Goal: Transaction & Acquisition: Obtain resource

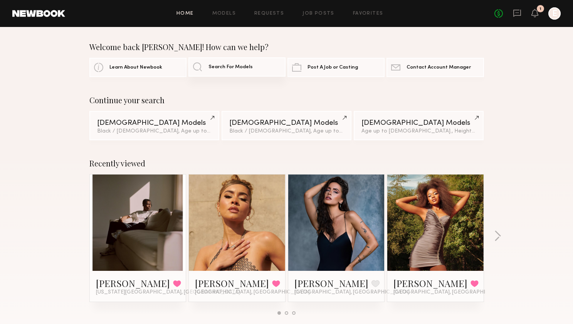
click at [238, 71] on link "Search For Models" at bounding box center [237, 66] width 97 height 19
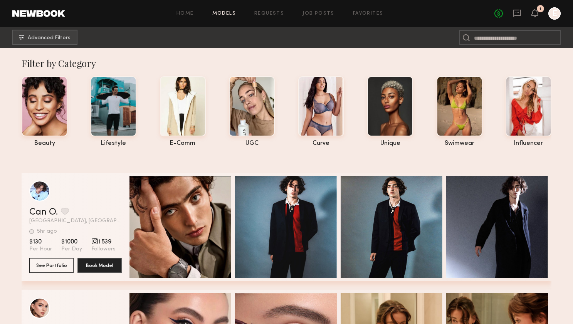
click at [223, 15] on link "Models" at bounding box center [225, 13] width 24 height 5
click at [66, 38] on span "Advanced Filters" at bounding box center [49, 37] width 43 height 5
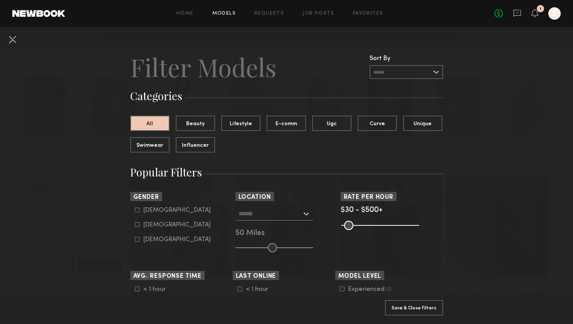
click at [150, 223] on div "Female" at bounding box center [176, 225] width 67 height 5
type input "**"
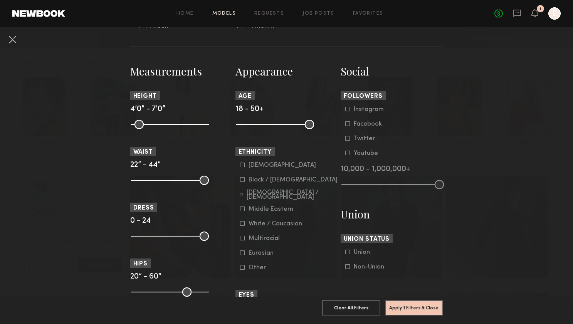
scroll to position [308, 0]
drag, startPoint x: 204, startPoint y: 125, endPoint x: 176, endPoint y: 124, distance: 28.2
type input "**"
click at [176, 124] on input "range" at bounding box center [170, 124] width 78 height 9
drag, startPoint x: 204, startPoint y: 183, endPoint x: 152, endPoint y: 180, distance: 52.9
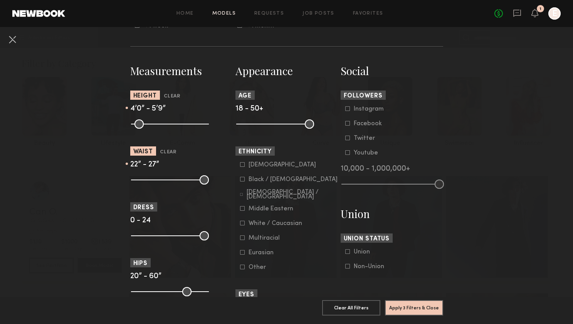
type input "**"
click at [152, 180] on input "range" at bounding box center [170, 179] width 78 height 9
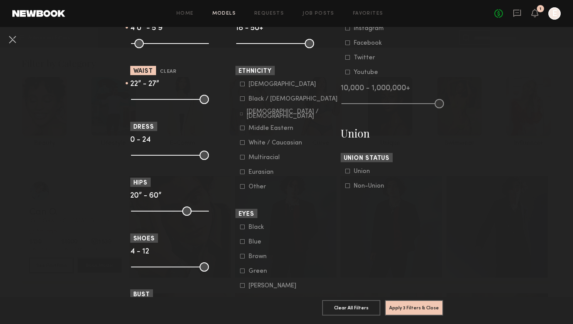
scroll to position [386, 0]
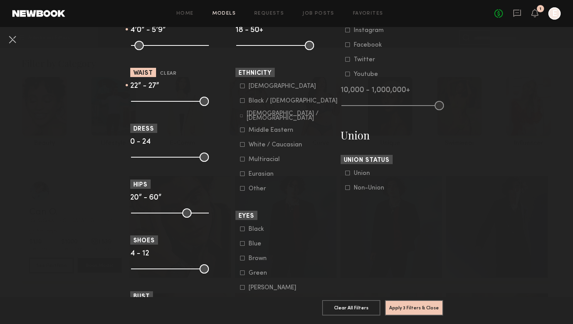
click at [244, 123] on form "Asian Black / African American Hispanic / Latino Middle Eastern White / Caucasi…" at bounding box center [289, 138] width 98 height 110
click at [244, 118] on common-framework-checkbox "Hispanic / Latino" at bounding box center [289, 115] width 98 height 7
click at [243, 116] on icon at bounding box center [241, 116] width 3 height 3
click at [242, 160] on icon at bounding box center [242, 159] width 5 height 5
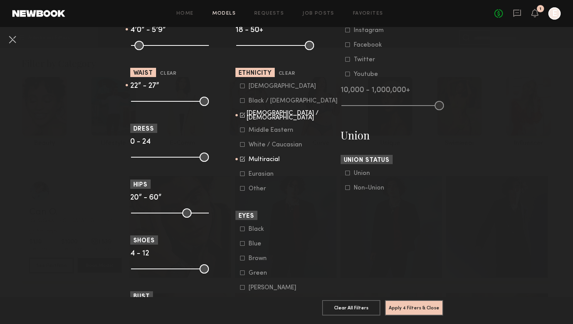
click at [243, 100] on icon at bounding box center [242, 100] width 5 height 5
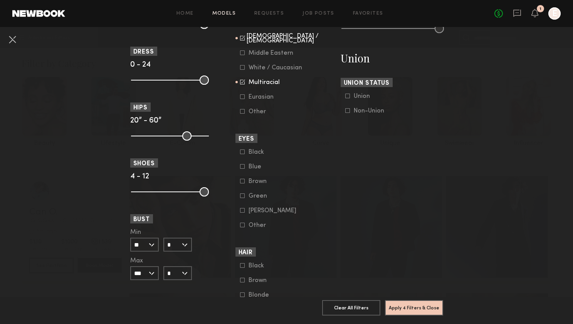
scroll to position [466, 0]
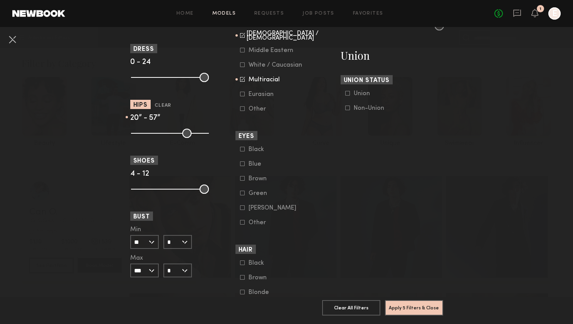
type input "**"
drag, startPoint x: 204, startPoint y: 130, endPoint x: 210, endPoint y: 129, distance: 6.4
click at [210, 129] on div at bounding box center [181, 132] width 103 height 9
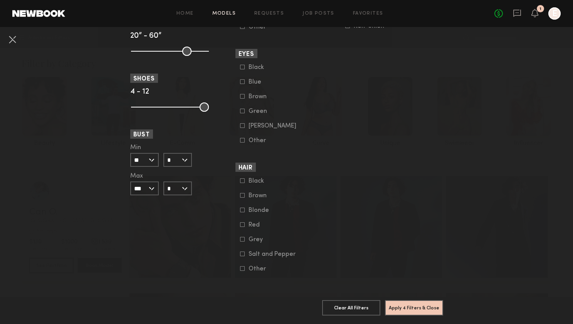
scroll to position [548, 0]
click at [402, 308] on button "Apply 4 Filters & Close" at bounding box center [414, 307] width 58 height 15
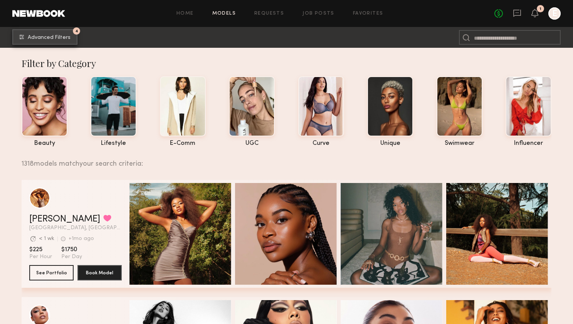
click at [65, 34] on button "4 Advanced Filters" at bounding box center [44, 36] width 65 height 15
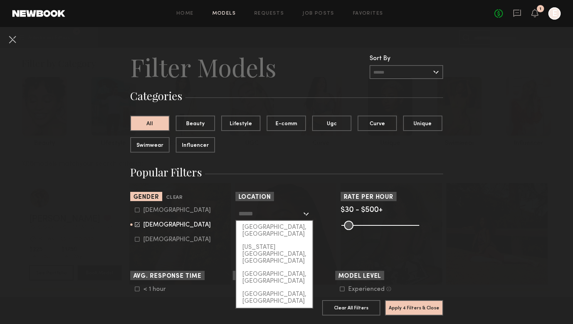
click at [283, 220] on input "text" at bounding box center [270, 213] width 63 height 13
click at [271, 241] on div "[US_STATE][GEOGRAPHIC_DATA], [GEOGRAPHIC_DATA]" at bounding box center [274, 254] width 76 height 27
type input "**********"
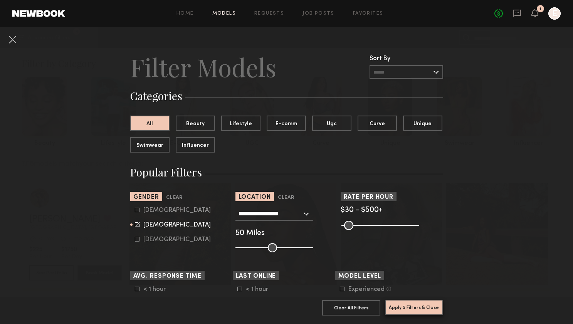
click at [416, 305] on button "Apply 5 Filters & Close" at bounding box center [414, 307] width 58 height 15
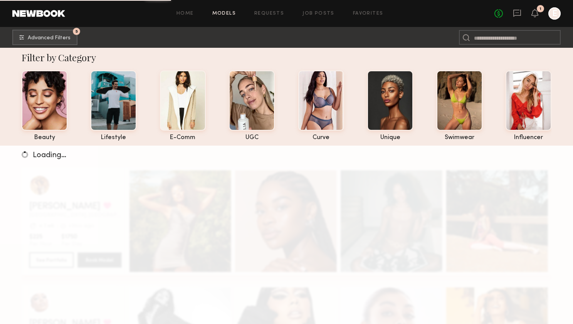
scroll to position [7, 0]
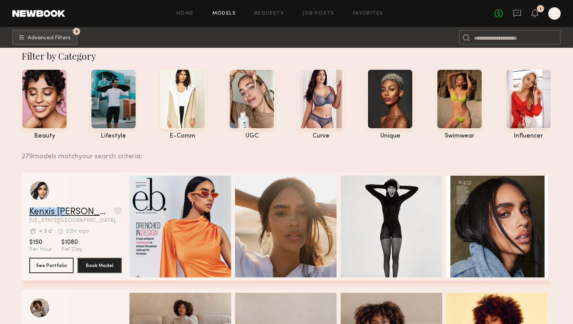
drag, startPoint x: 27, startPoint y: 211, endPoint x: 61, endPoint y: 210, distance: 34.7
click at [62, 210] on div "Kenxis J. Favorite New York City, NY Avg. request response time < 3 d 22hr ago …" at bounding box center [287, 227] width 530 height 108
copy link "Kenxis J."
click at [54, 213] on link "Kenxis J." at bounding box center [69, 211] width 81 height 9
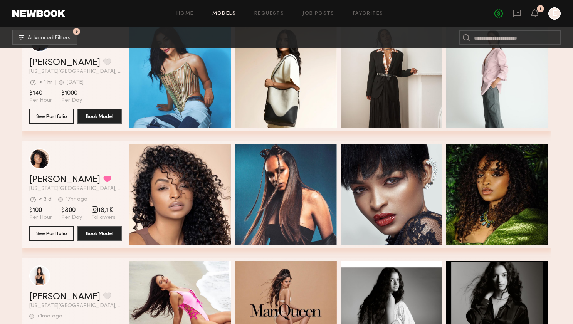
scroll to position [1567, 0]
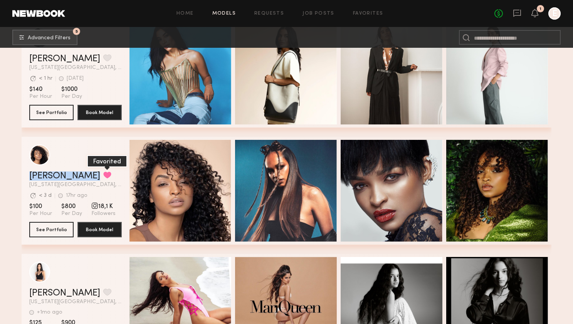
drag, startPoint x: 27, startPoint y: 175, endPoint x: 68, endPoint y: 175, distance: 40.9
click at [68, 175] on div "Tirzah E. Favorited New York City, NY Avg. request response time < 3 d 17hr ago…" at bounding box center [287, 191] width 530 height 108
copy div "Tirzah E. Favorited"
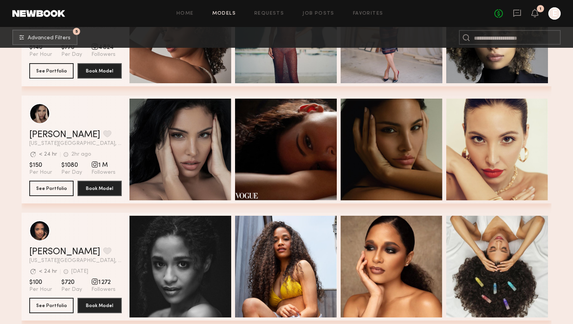
scroll to position [2672, 0]
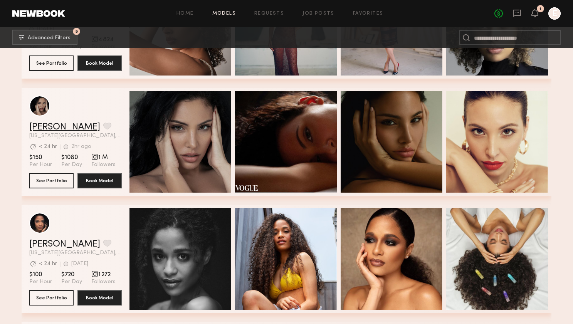
click at [49, 130] on link "[PERSON_NAME]" at bounding box center [64, 127] width 71 height 9
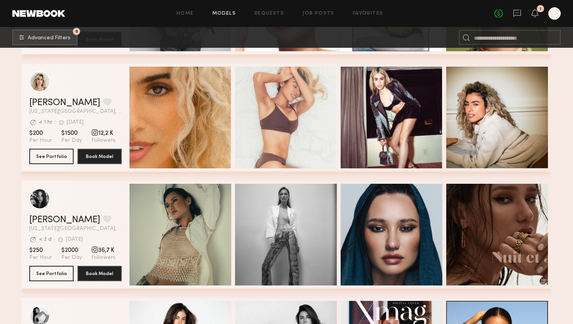
scroll to position [3516, 0]
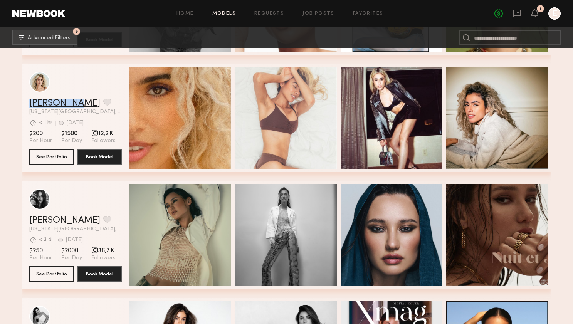
drag, startPoint x: 25, startPoint y: 103, endPoint x: 75, endPoint y: 106, distance: 50.2
click at [75, 106] on div "Adrianne K. Favorite New York City, NY Avg. request response time < 1 hr 1d ago…" at bounding box center [287, 118] width 530 height 108
copy link "Adrianne K"
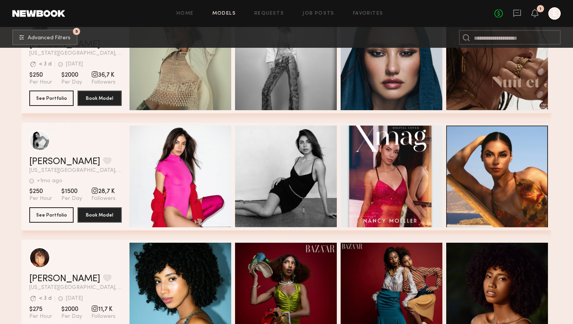
scroll to position [3712, 0]
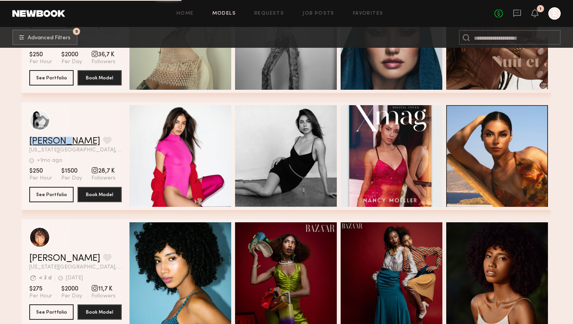
drag, startPoint x: 29, startPoint y: 140, endPoint x: 68, endPoint y: 144, distance: 39.9
click at [68, 144] on div "Nancy M. Favorite New York City, NY +1mo ago Last Online View Portfolio +1mo ag…" at bounding box center [287, 156] width 530 height 108
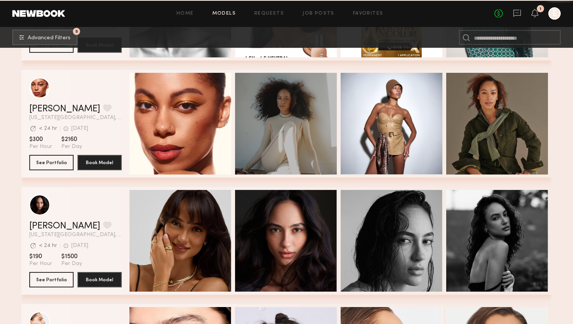
scroll to position [5503, 0]
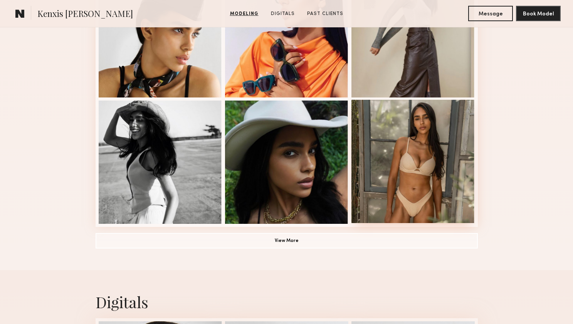
scroll to position [507, 0]
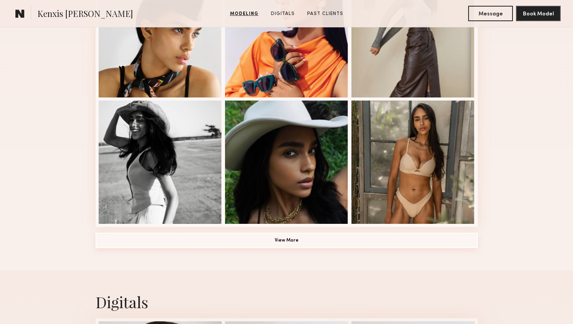
click at [352, 244] on button "View More" at bounding box center [287, 240] width 383 height 15
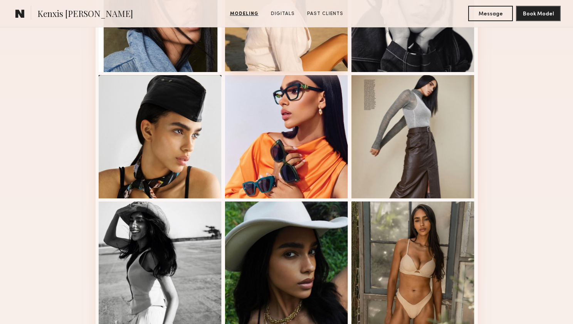
scroll to position [406, 0]
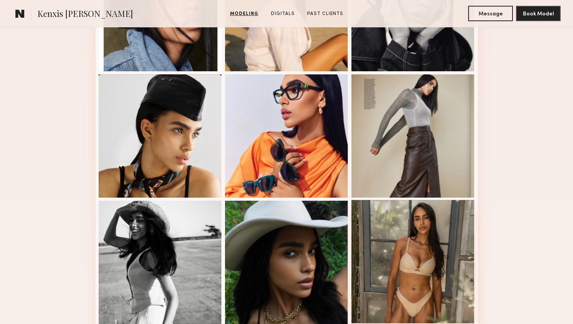
click at [426, 284] on div at bounding box center [413, 261] width 123 height 123
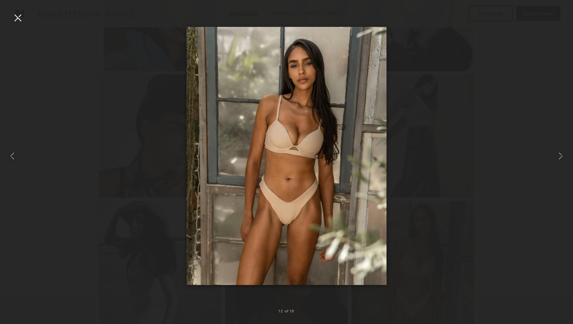
click at [139, 150] on div at bounding box center [286, 155] width 573 height 287
click at [120, 82] on div at bounding box center [286, 155] width 573 height 287
click at [14, 13] on div at bounding box center [18, 18] width 12 height 12
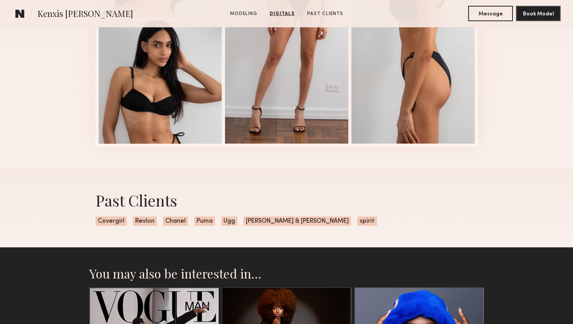
scroll to position [1039, 0]
click at [198, 123] on div at bounding box center [160, 81] width 123 height 123
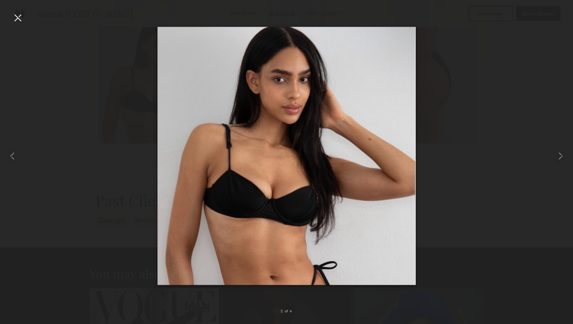
click at [20, 17] on div at bounding box center [18, 18] width 12 height 12
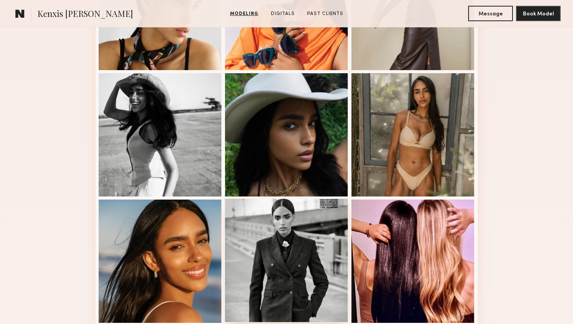
scroll to position [545, 0]
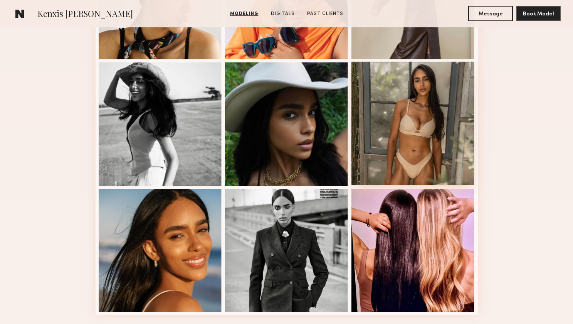
click at [401, 144] on div at bounding box center [413, 123] width 123 height 123
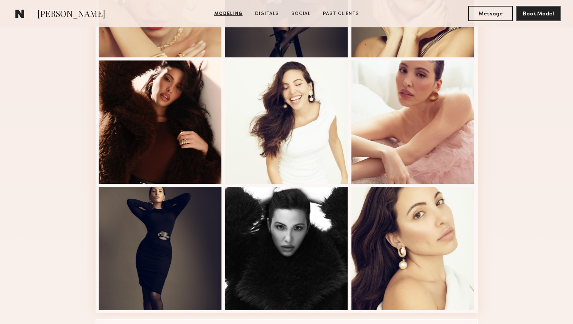
scroll to position [420, 0]
